Goal: Transaction & Acquisition: Obtain resource

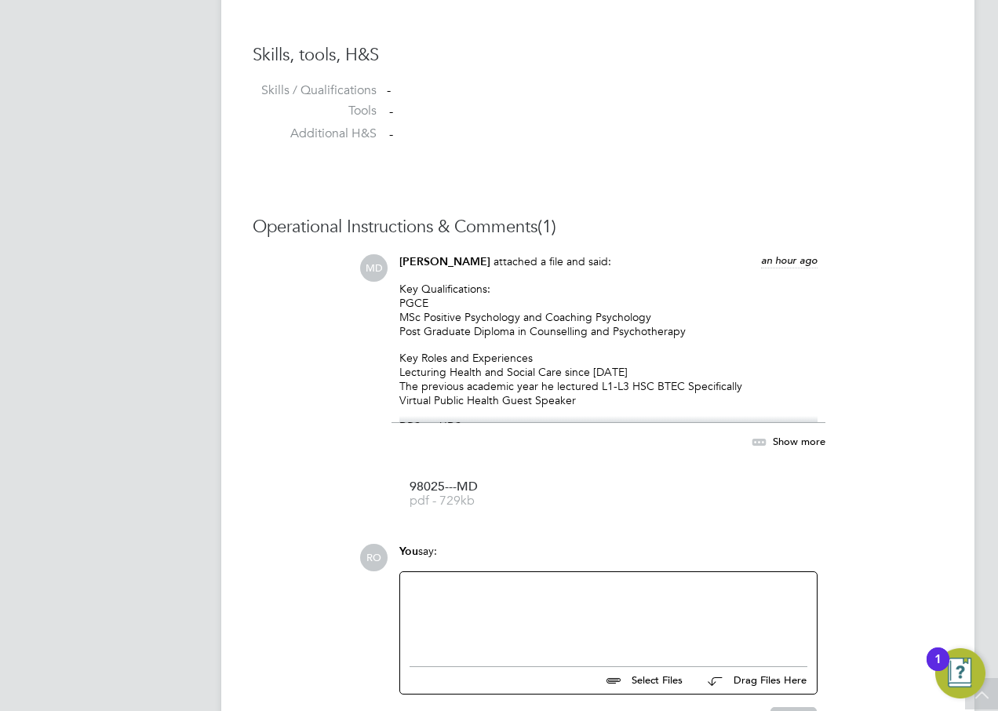
scroll to position [1255, 0]
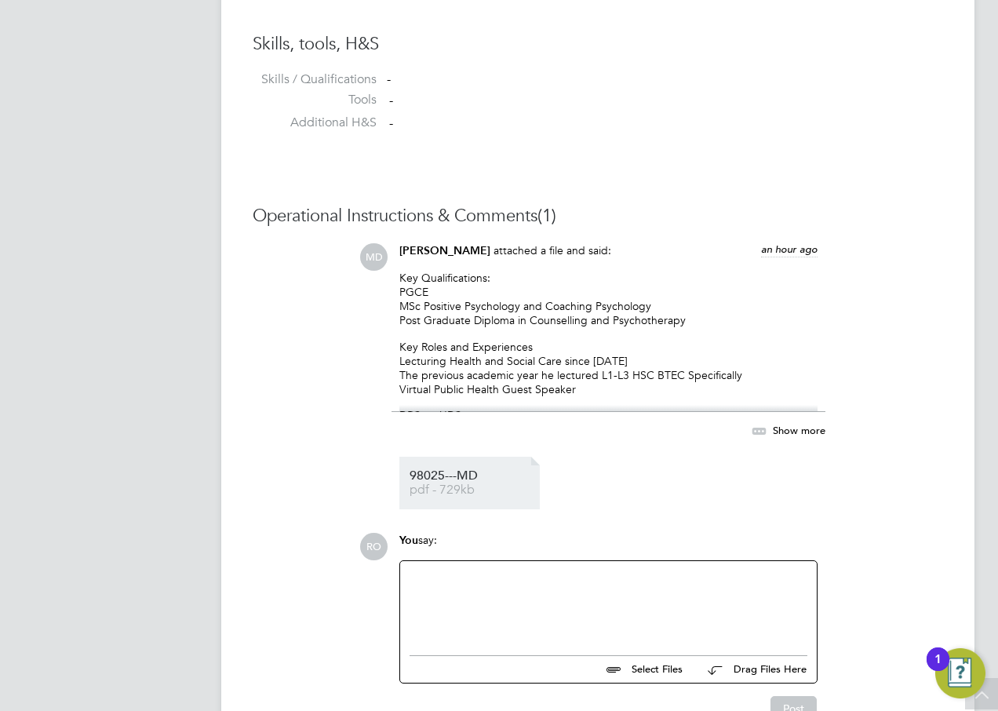
click at [443, 489] on span "pdf - 729kb" at bounding box center [471, 490] width 125 height 12
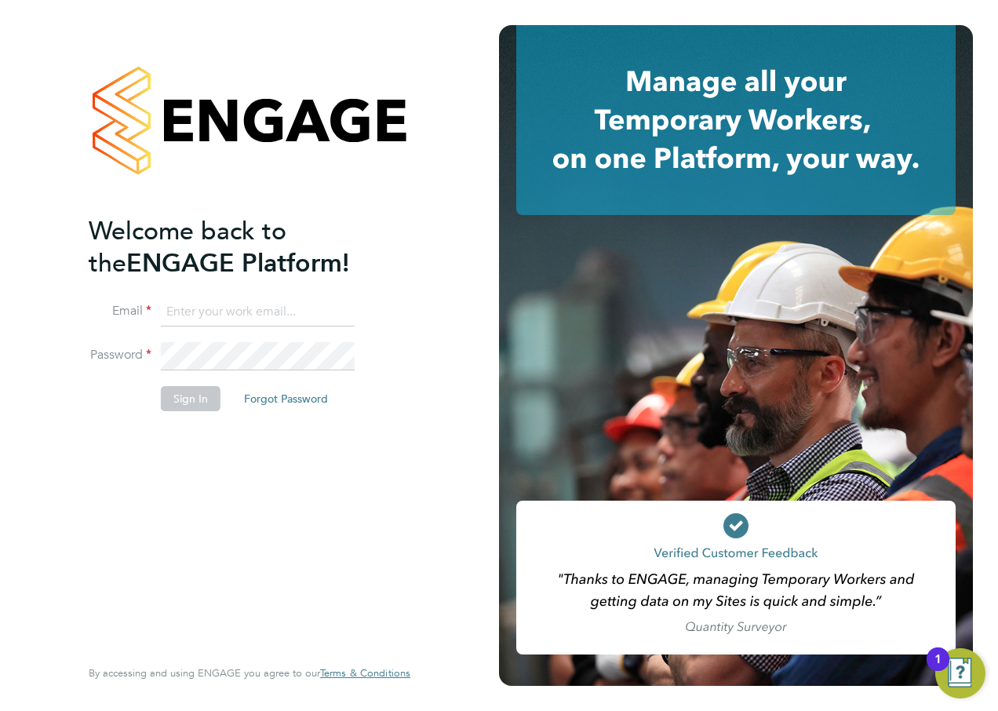
type input "roslyn.ogarro@ncclondon.ac.uk"
click at [184, 405] on button "Sign In" at bounding box center [191, 398] width 60 height 25
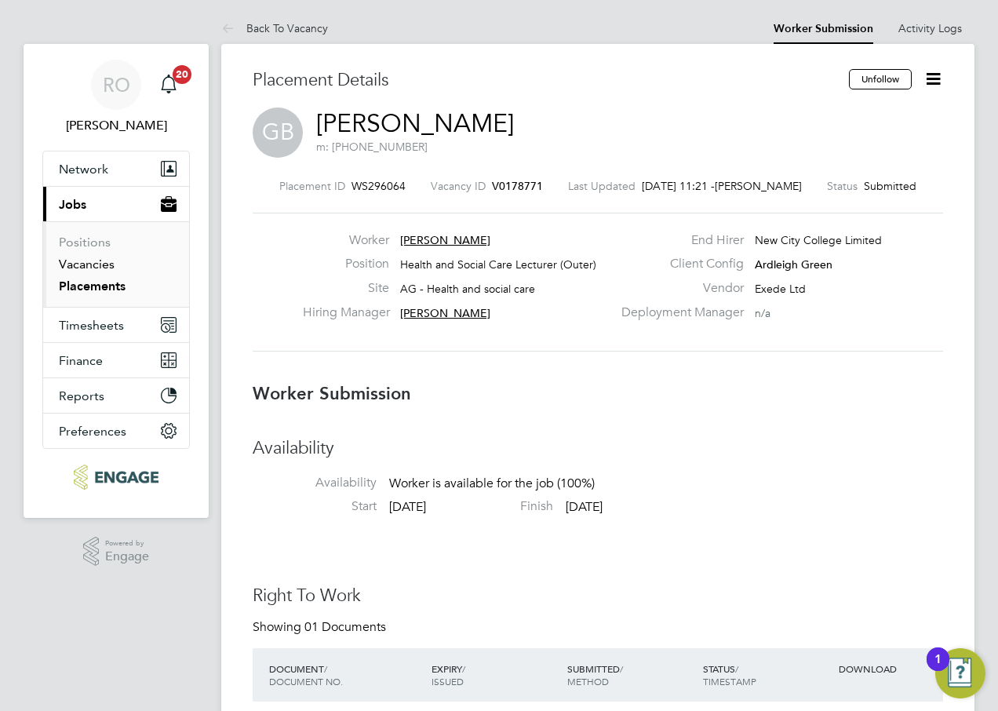
drag, startPoint x: 98, startPoint y: 264, endPoint x: 194, endPoint y: 293, distance: 100.7
click at [98, 264] on link "Vacancies" at bounding box center [87, 263] width 56 height 15
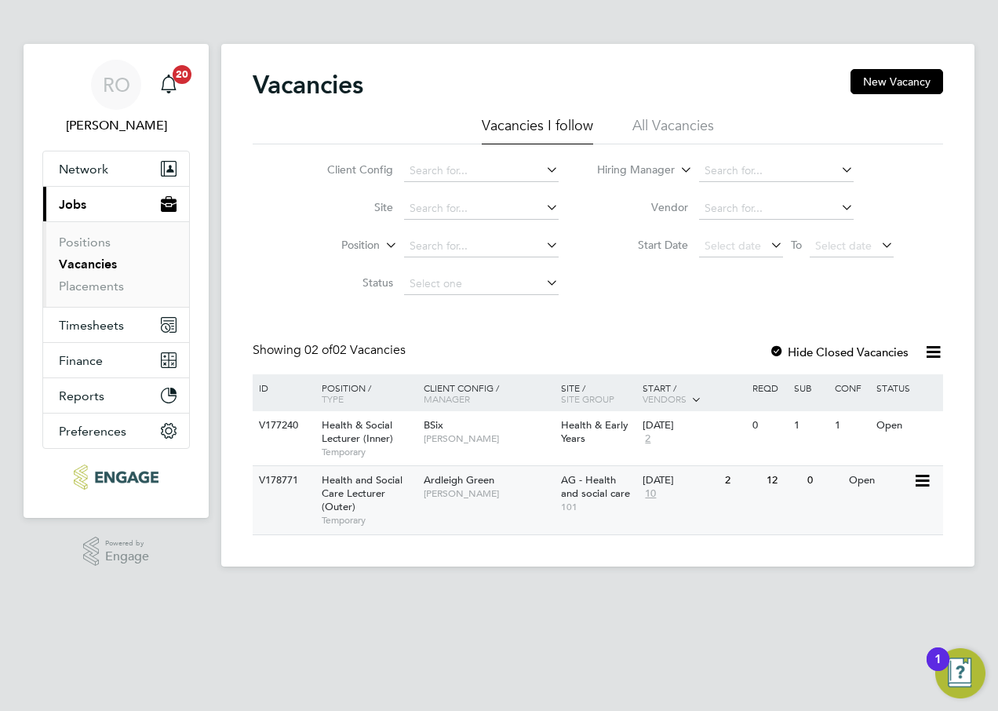
click at [468, 482] on span "Ardleigh Green" at bounding box center [458, 479] width 71 height 13
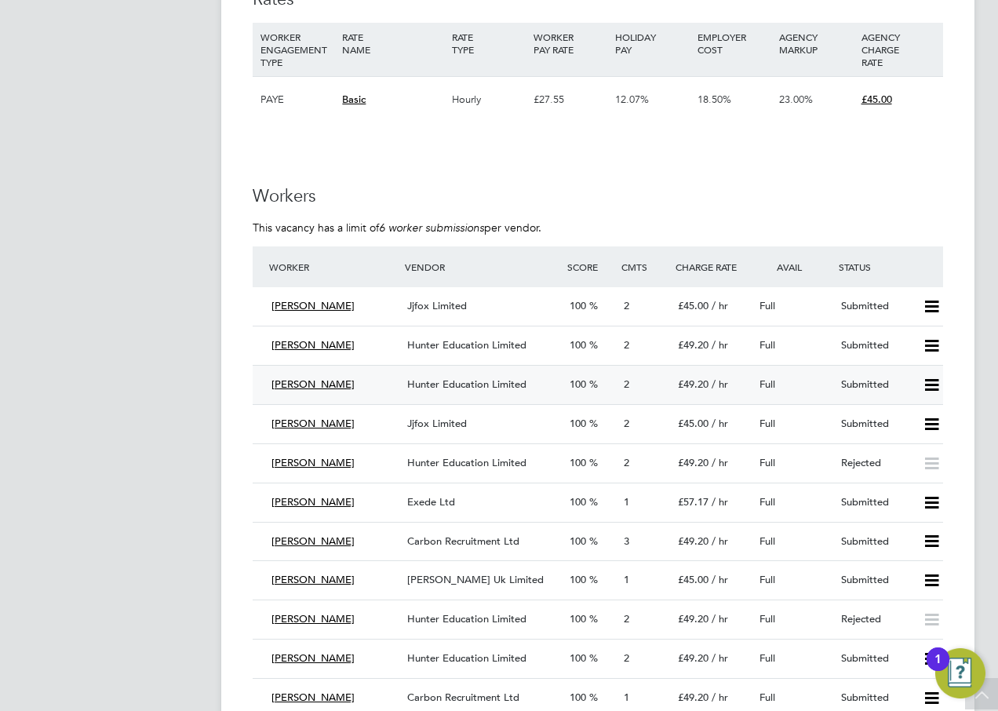
click at [489, 383] on span "Hunter Education Limited" at bounding box center [466, 383] width 119 height 13
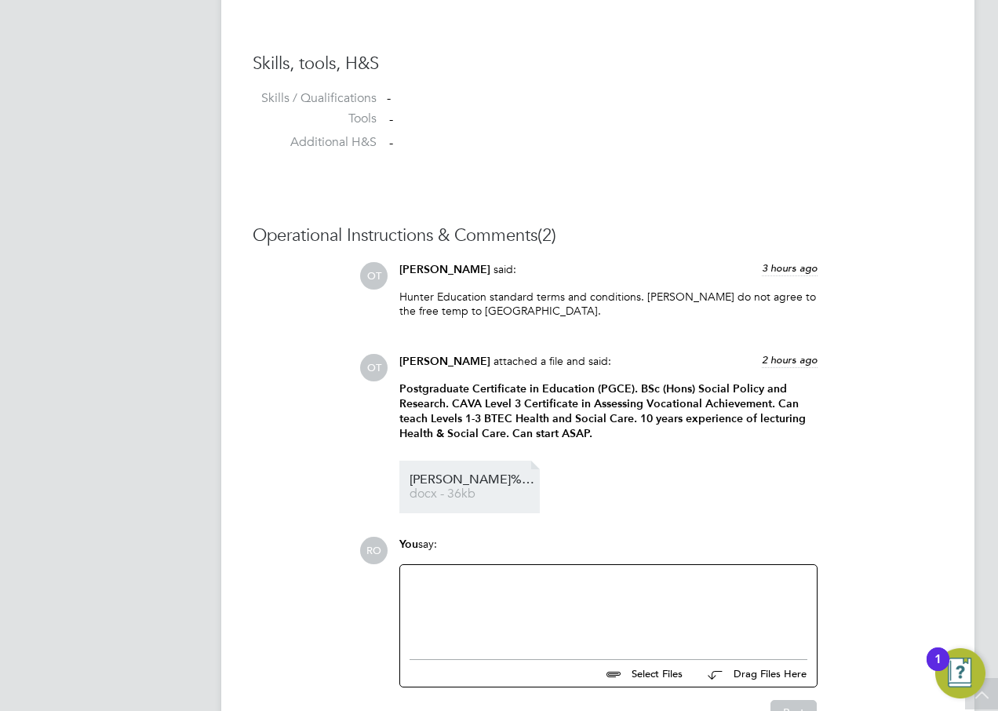
click at [440, 488] on span "docx - 36kb" at bounding box center [471, 494] width 125 height 12
